Goal: Complete application form

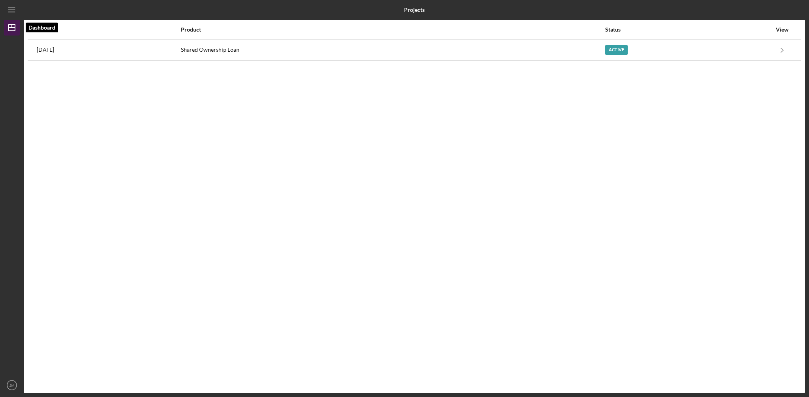
click at [12, 29] on icon "Icon/Dashboard" at bounding box center [12, 28] width 20 height 20
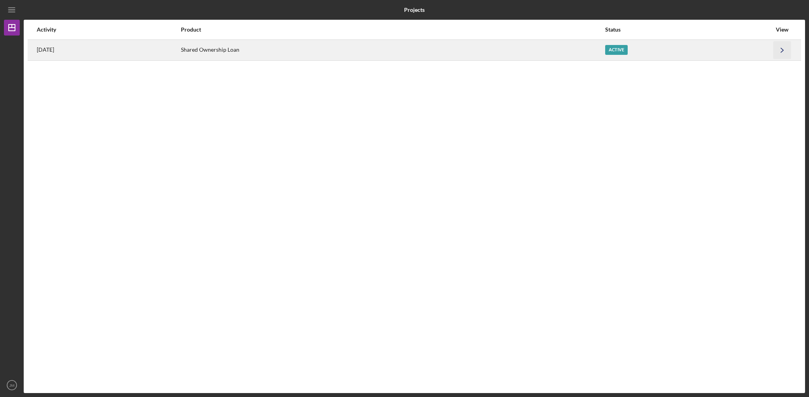
click at [780, 51] on icon "Icon/Navigate" at bounding box center [783, 50] width 18 height 18
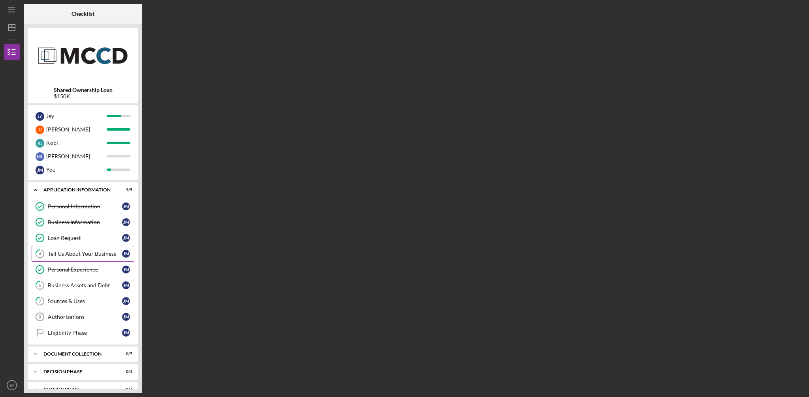
click at [97, 253] on div "Tell Us About Your Business" at bounding box center [85, 254] width 74 height 6
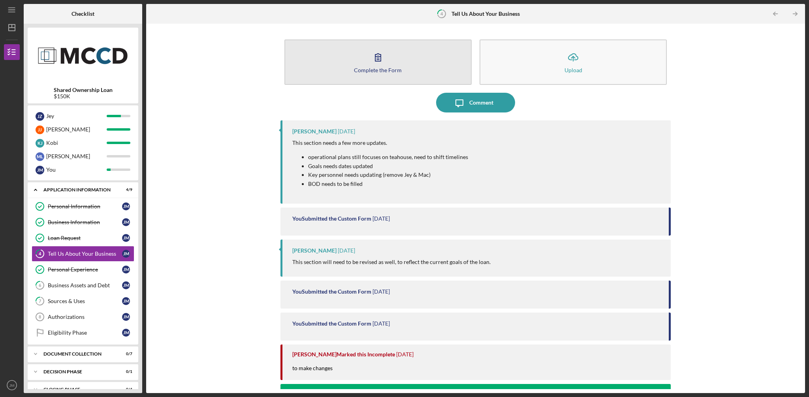
click at [380, 58] on icon "button" at bounding box center [378, 57] width 20 height 20
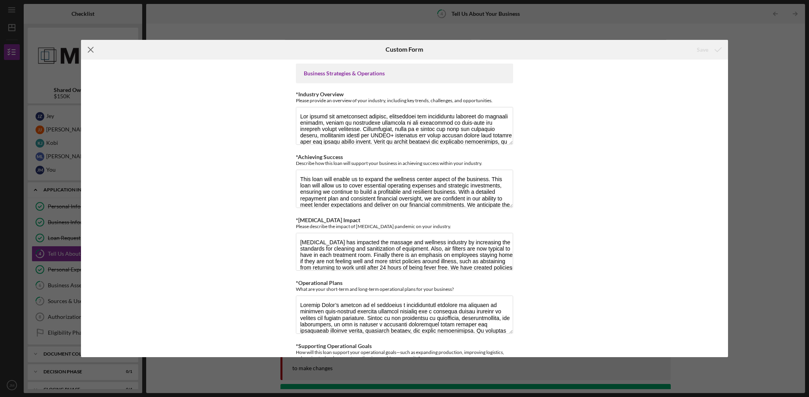
click at [91, 49] on line at bounding box center [90, 49] width 5 height 5
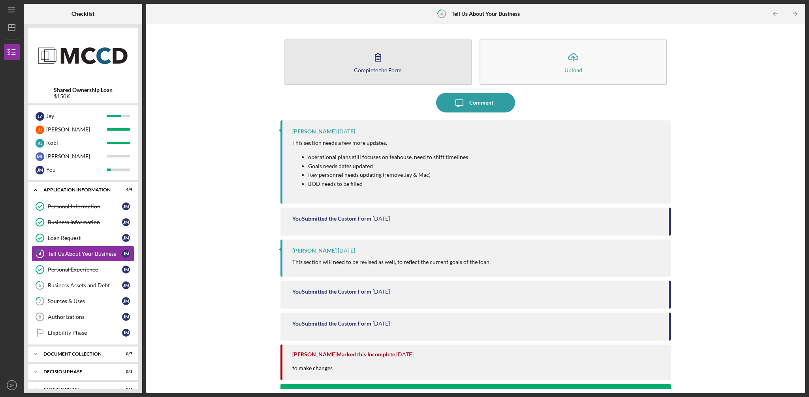
click at [378, 60] on icon "button" at bounding box center [378, 57] width 20 height 20
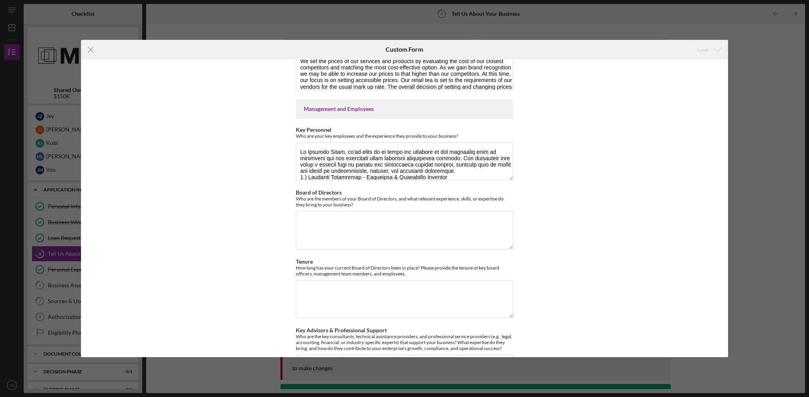
scroll to position [1005, 0]
click at [446, 174] on textarea "Key Personnel" at bounding box center [404, 161] width 217 height 38
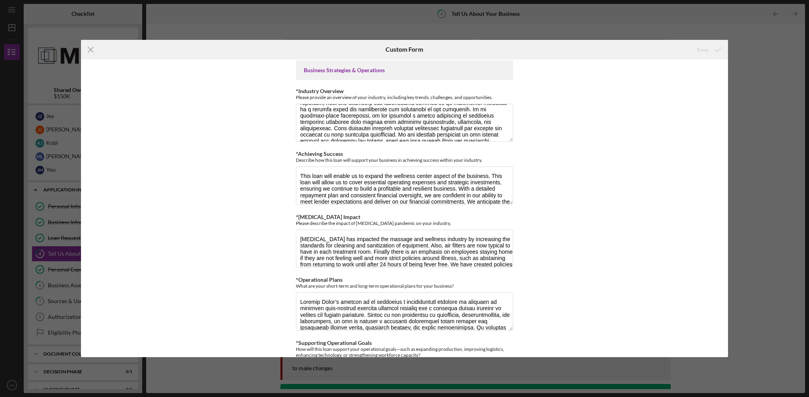
scroll to position [0, 0]
